Goal: Find specific page/section: Find specific page/section

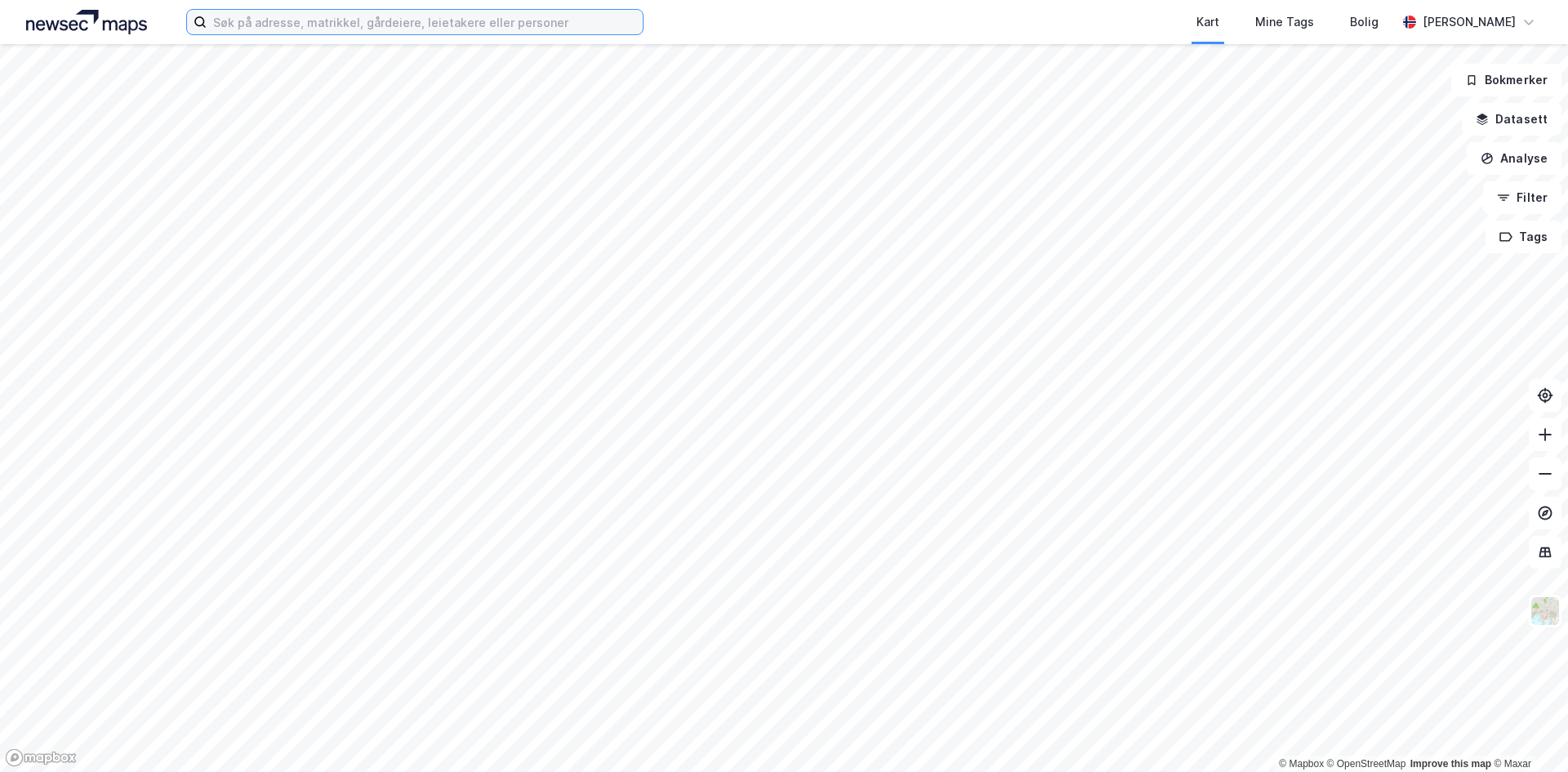
click at [350, 27] on input at bounding box center [424, 22] width 436 height 25
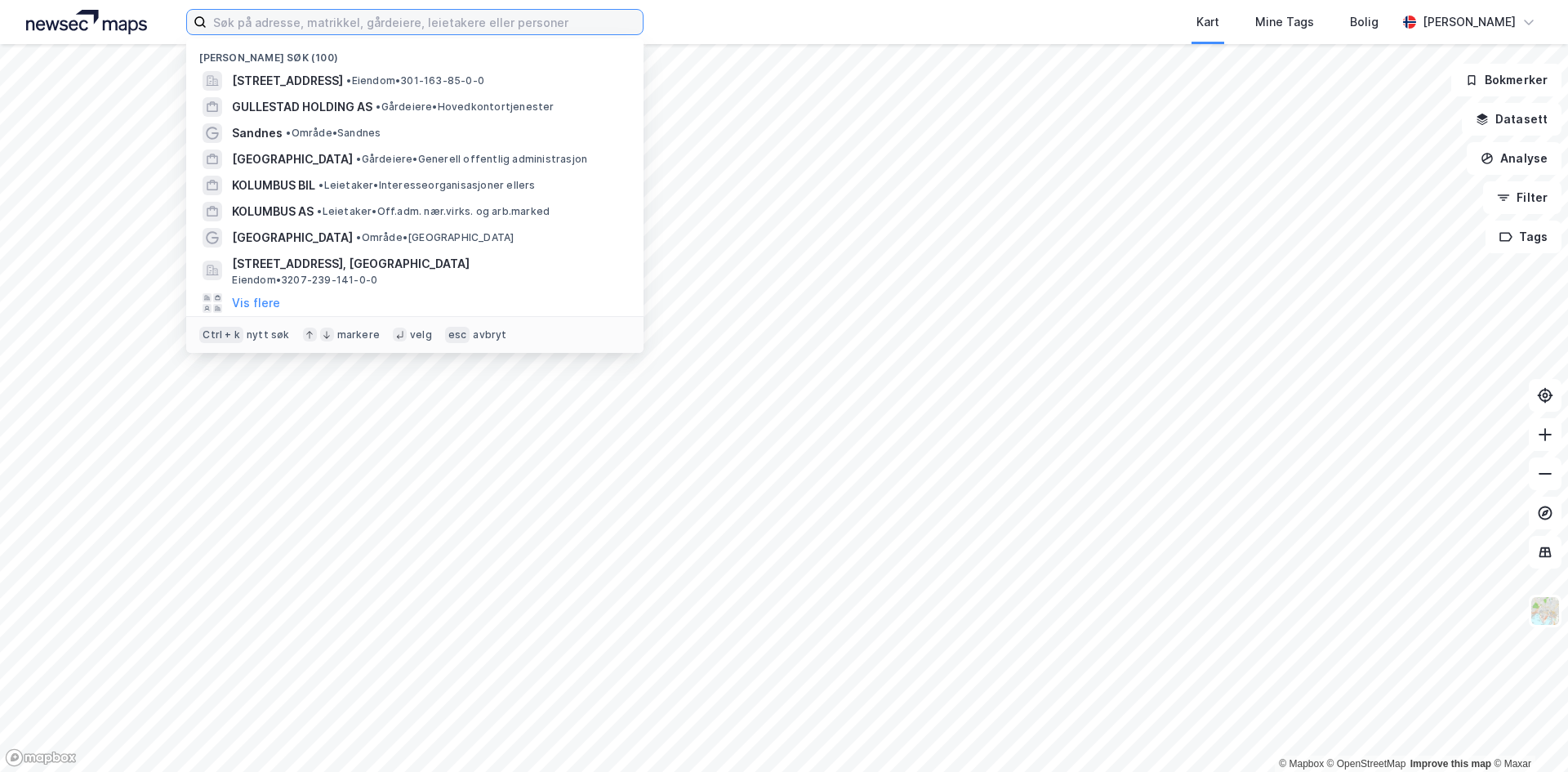
paste input "[STREET_ADDRESS]"
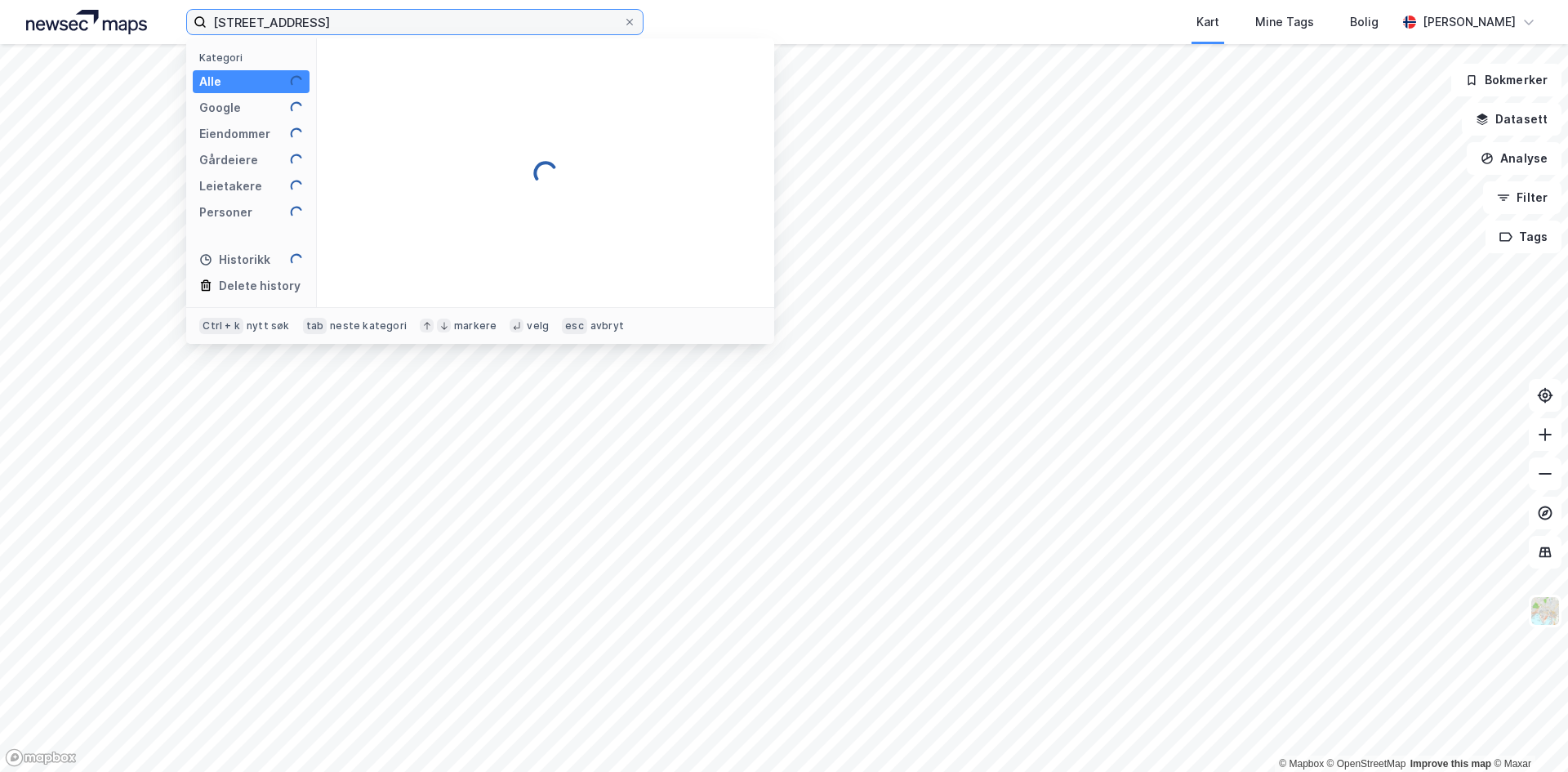
type input "[STREET_ADDRESS]"
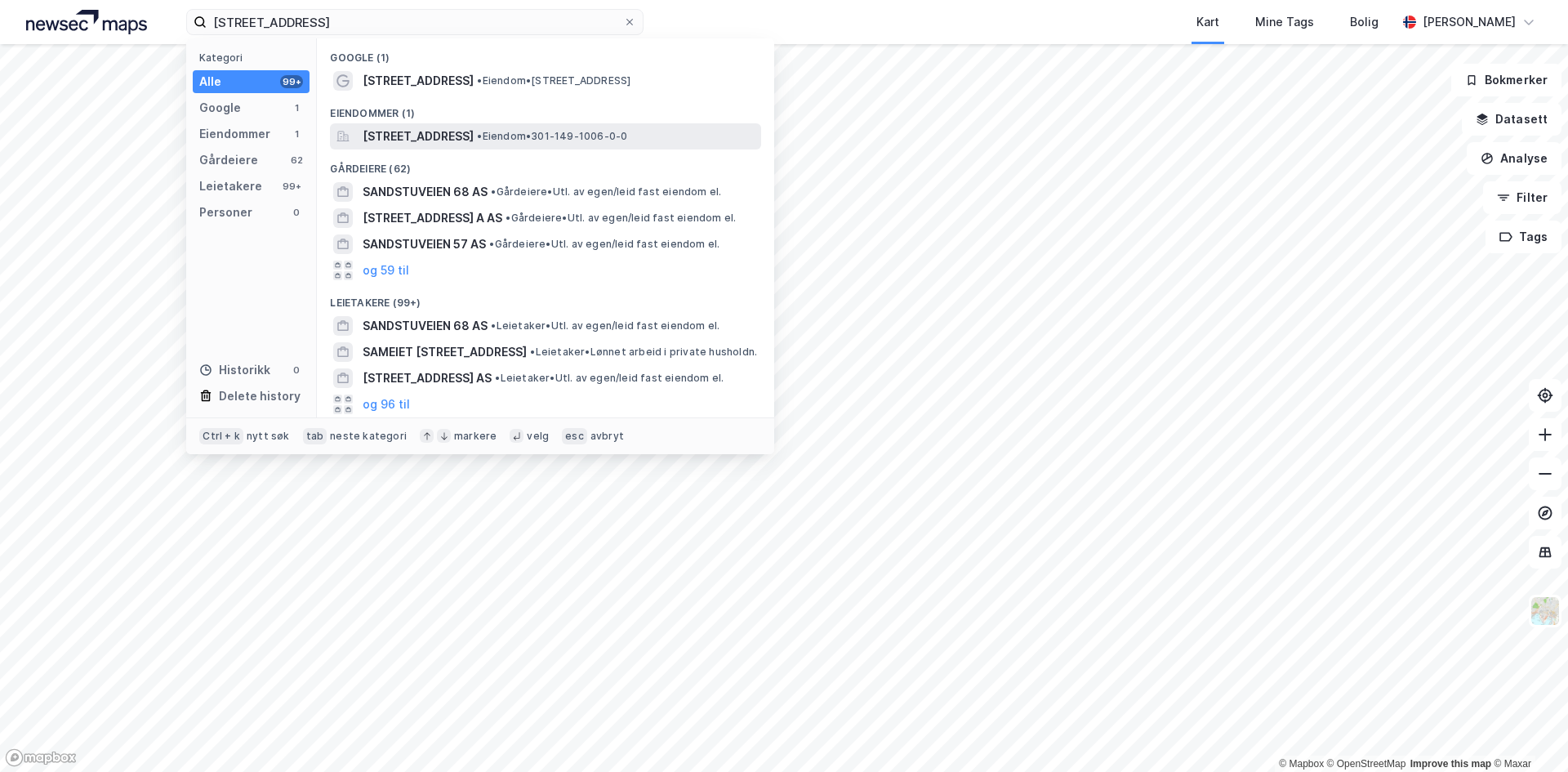
click at [430, 136] on span "[STREET_ADDRESS]" at bounding box center [419, 136] width 112 height 20
